Goal: Complete application form

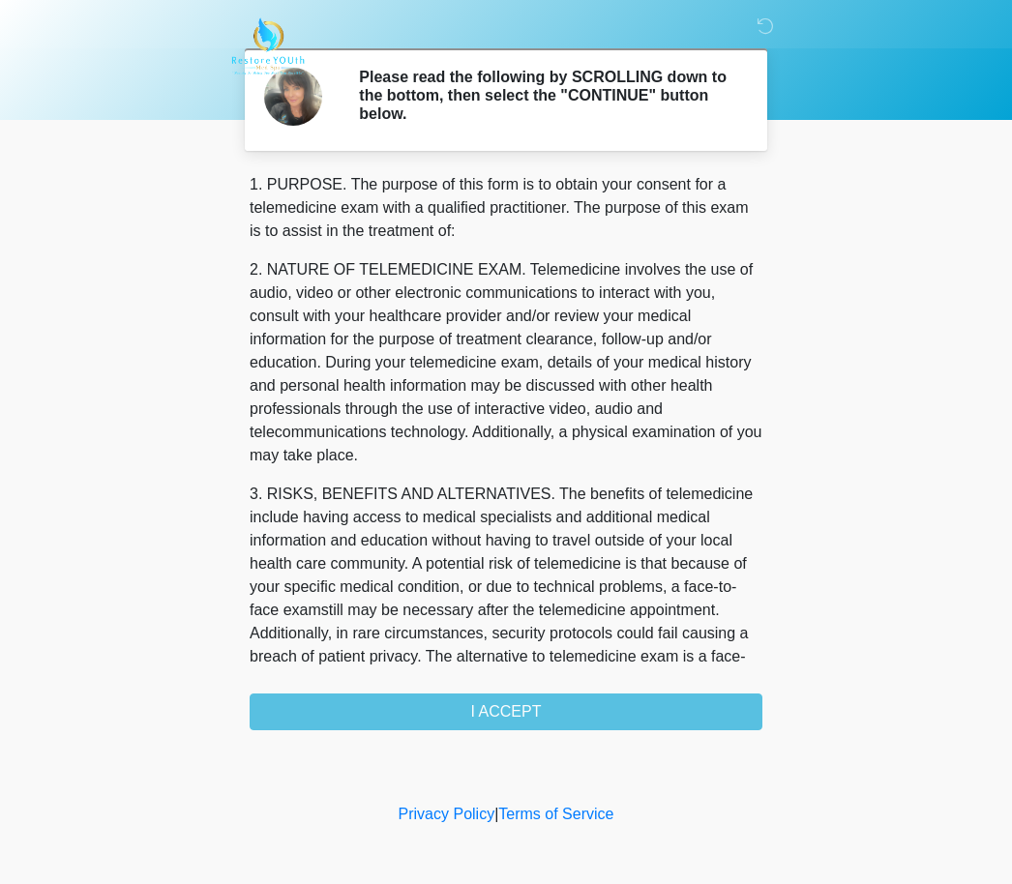
scroll to position [1, 0]
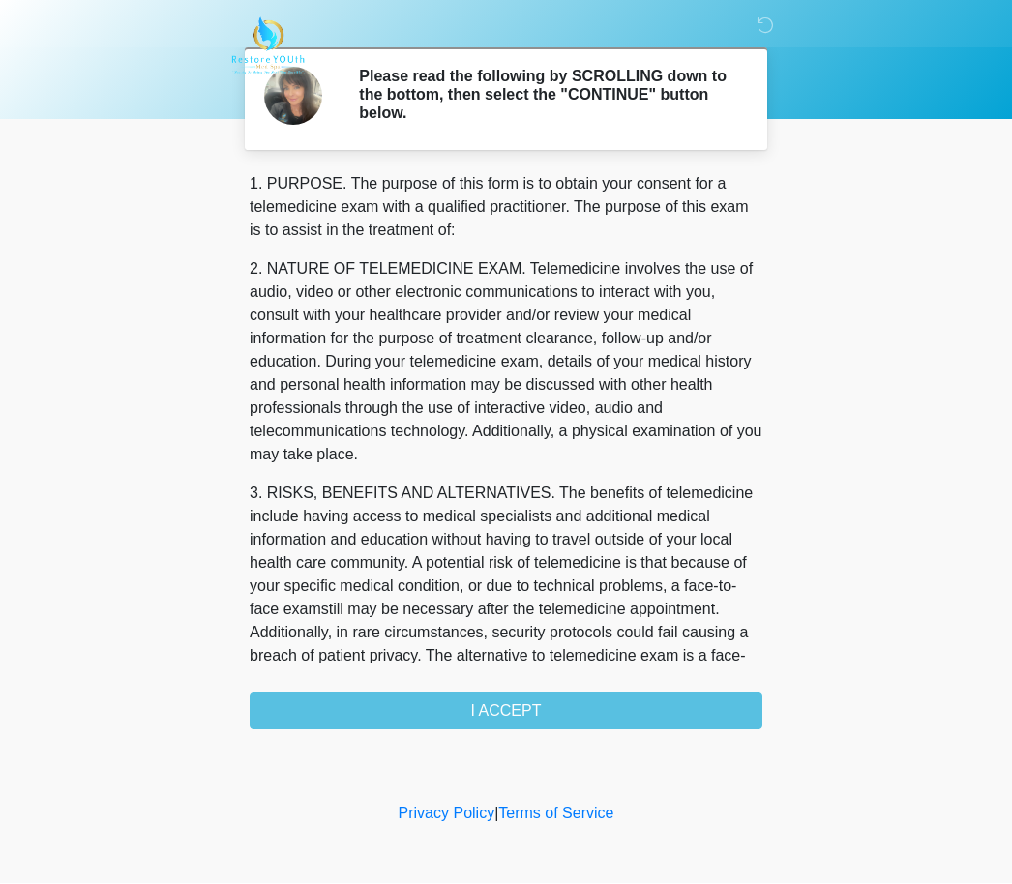
click at [484, 706] on div "1. PURPOSE. The purpose of this form is to obtain your consent for a telemedici…" at bounding box center [506, 451] width 513 height 557
click at [409, 718] on div "1. PURPOSE. The purpose of this form is to obtain your consent for a telemedici…" at bounding box center [506, 451] width 513 height 557
click at [413, 706] on div "1. PURPOSE. The purpose of this form is to obtain your consent for a telemedici…" at bounding box center [506, 451] width 513 height 557
click at [405, 705] on div "1. PURPOSE. The purpose of this form is to obtain your consent for a telemedici…" at bounding box center [506, 451] width 513 height 557
click at [487, 714] on div "1. PURPOSE. The purpose of this form is to obtain your consent for a telemedici…" at bounding box center [506, 451] width 513 height 557
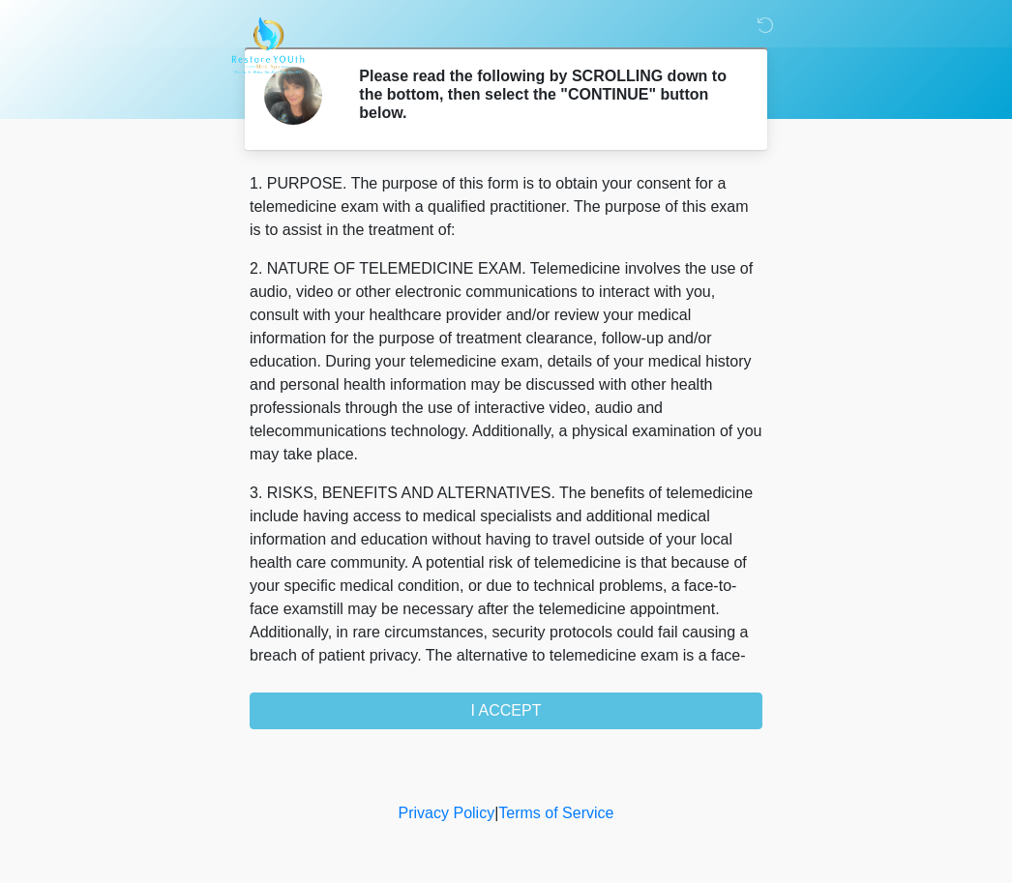
click at [486, 713] on div "1. PURPOSE. The purpose of this form is to obtain your consent for a telemedici…" at bounding box center [506, 451] width 513 height 557
click at [503, 700] on div "1. PURPOSE. The purpose of this form is to obtain your consent for a telemedici…" at bounding box center [506, 451] width 513 height 557
click at [523, 702] on div "1. PURPOSE. The purpose of this form is to obtain your consent for a telemedici…" at bounding box center [506, 451] width 513 height 557
click at [583, 710] on div "1. PURPOSE. The purpose of this form is to obtain your consent for a telemedici…" at bounding box center [506, 451] width 513 height 557
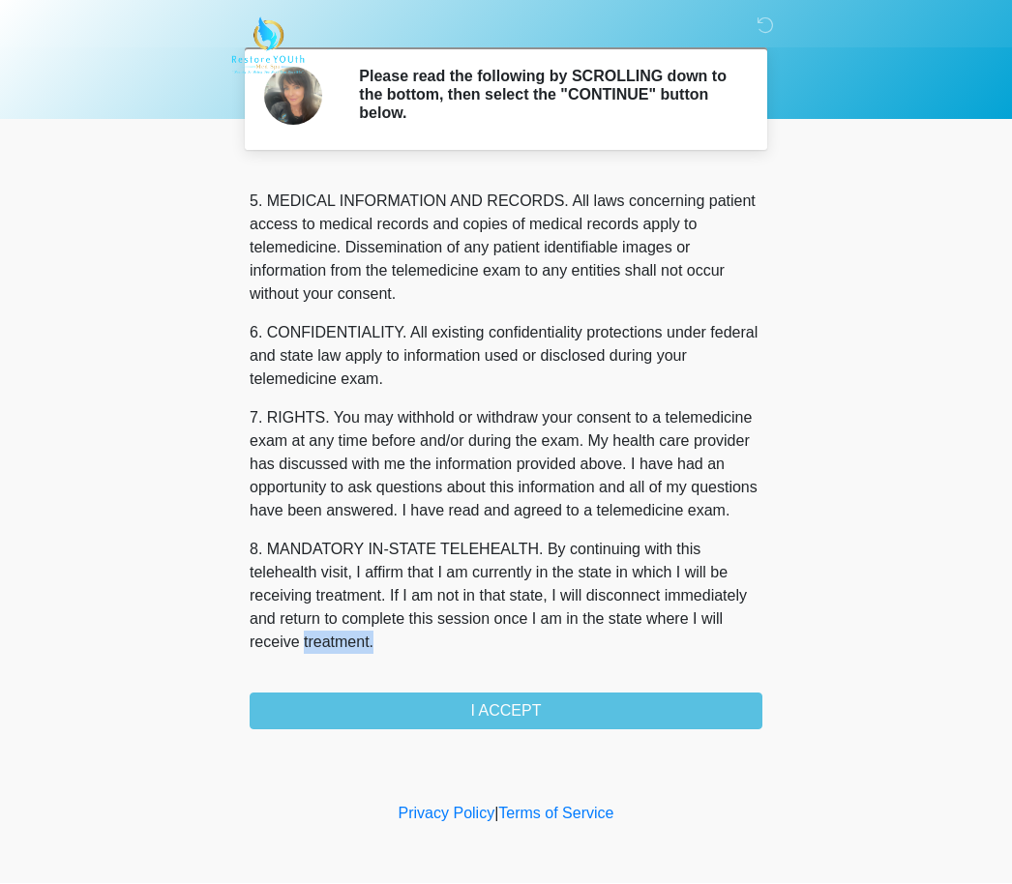
scroll to position [625, 0]
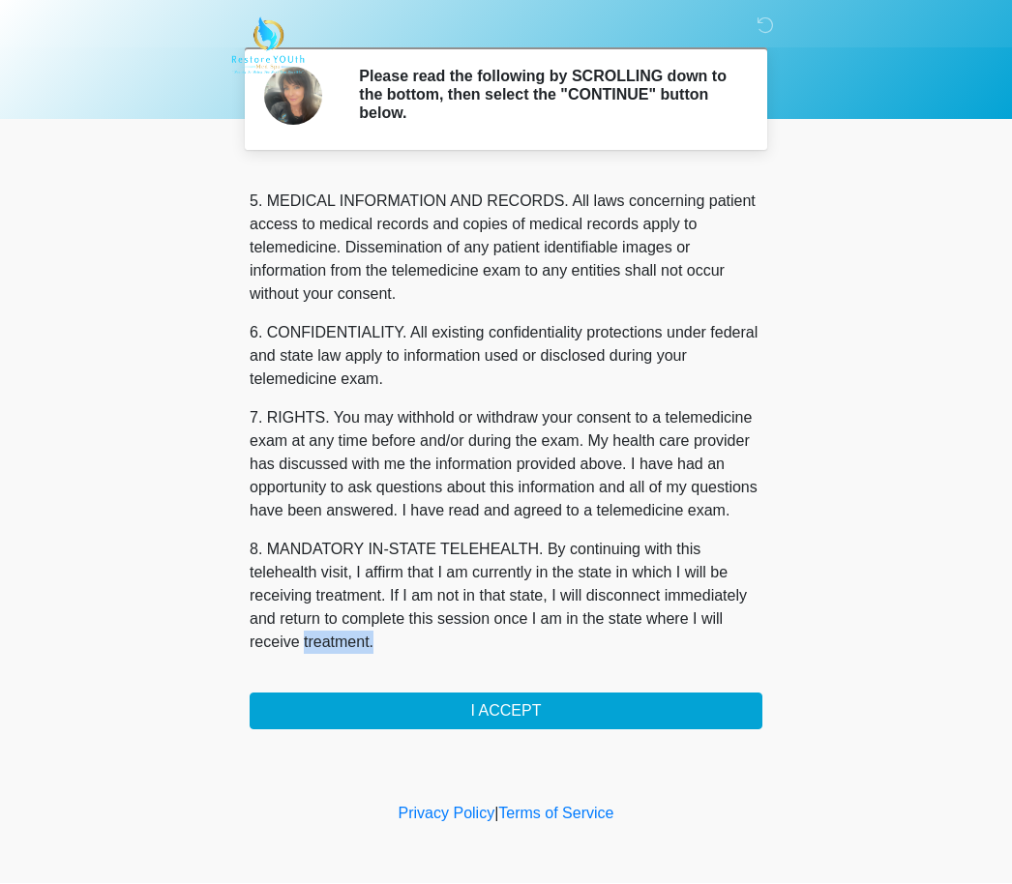
click at [198, 572] on body "‎ ‎ ‎ Please read the following by SCROLLING down to the bottom, then select th…" at bounding box center [506, 442] width 1012 height 884
click at [403, 713] on button "I ACCEPT" at bounding box center [506, 712] width 513 height 37
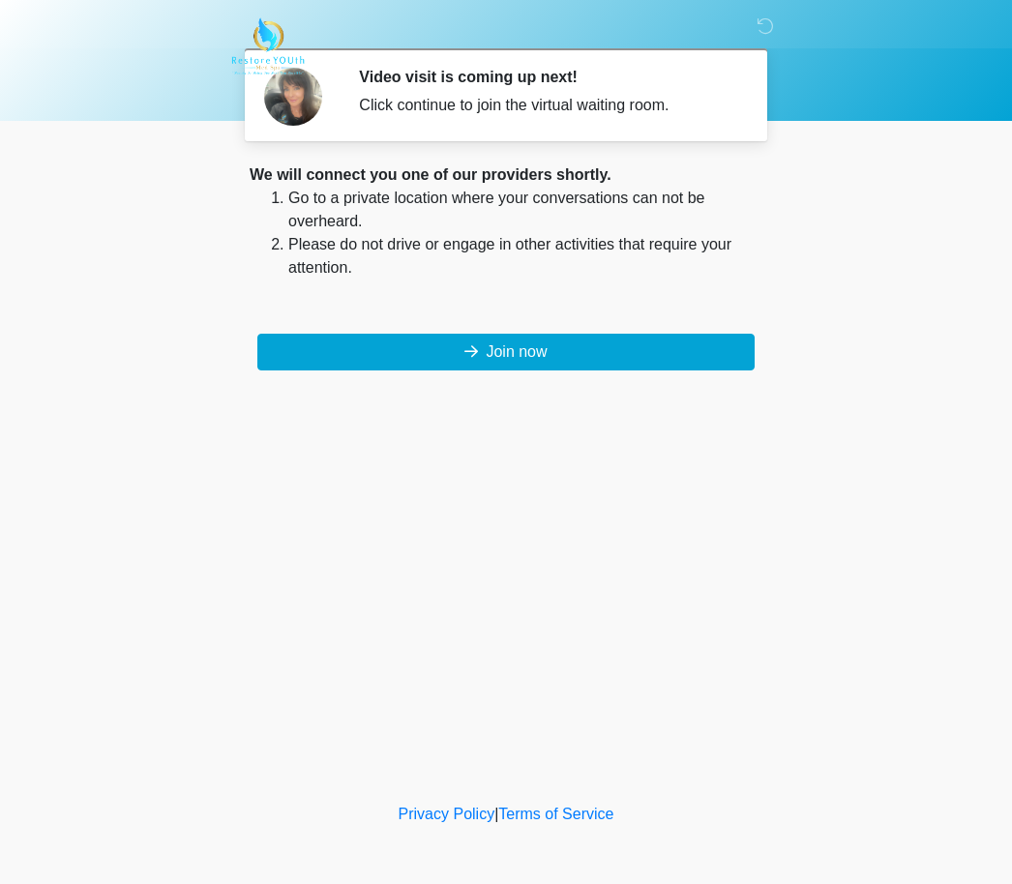
click at [507, 363] on button "Join now" at bounding box center [505, 352] width 497 height 37
